Goal: Find specific page/section: Find specific page/section

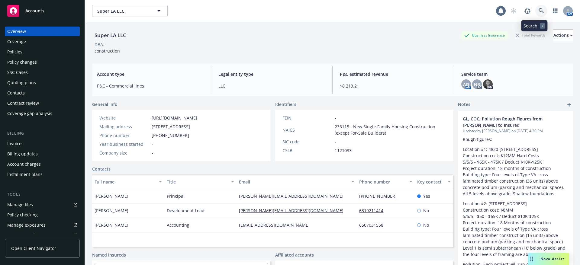
click at [261, 11] on icon at bounding box center [540, 10] width 5 height 5
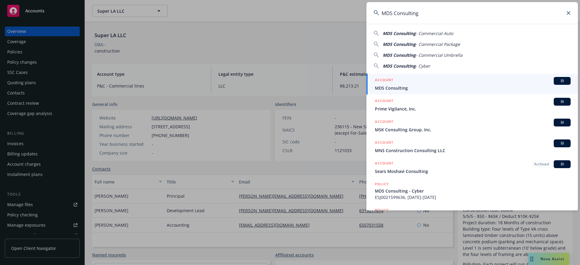
type input "MDS Consulting"
click at [261, 82] on div "ACCOUNT BI" at bounding box center [473, 81] width 196 height 8
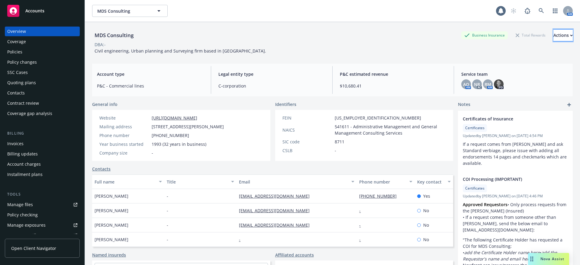
click at [261, 37] on button "Actions" at bounding box center [562, 35] width 19 height 12
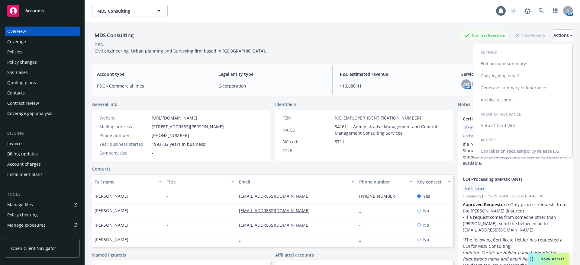
click at [261, 74] on link "Copy logging email" at bounding box center [522, 76] width 99 height 12
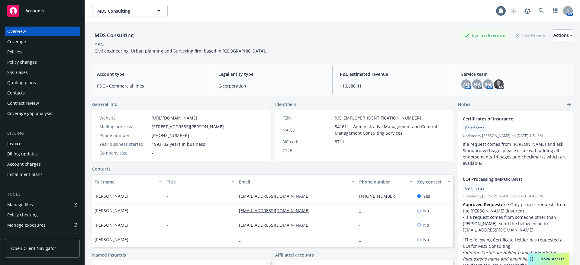
click at [33, 83] on div "Quoting plans" at bounding box center [21, 83] width 29 height 10
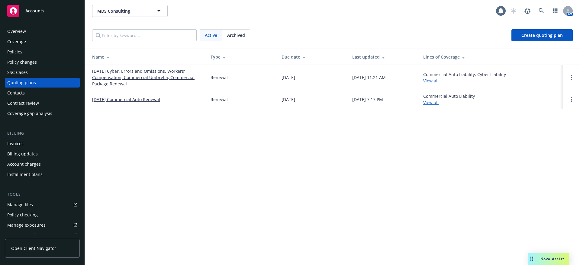
click at [147, 73] on link "[DATE] Cyber, Errors and Omissions, Workers' Compensation, Commercial Umbrella,…" at bounding box center [146, 77] width 109 height 19
